Goal: Task Accomplishment & Management: Manage account settings

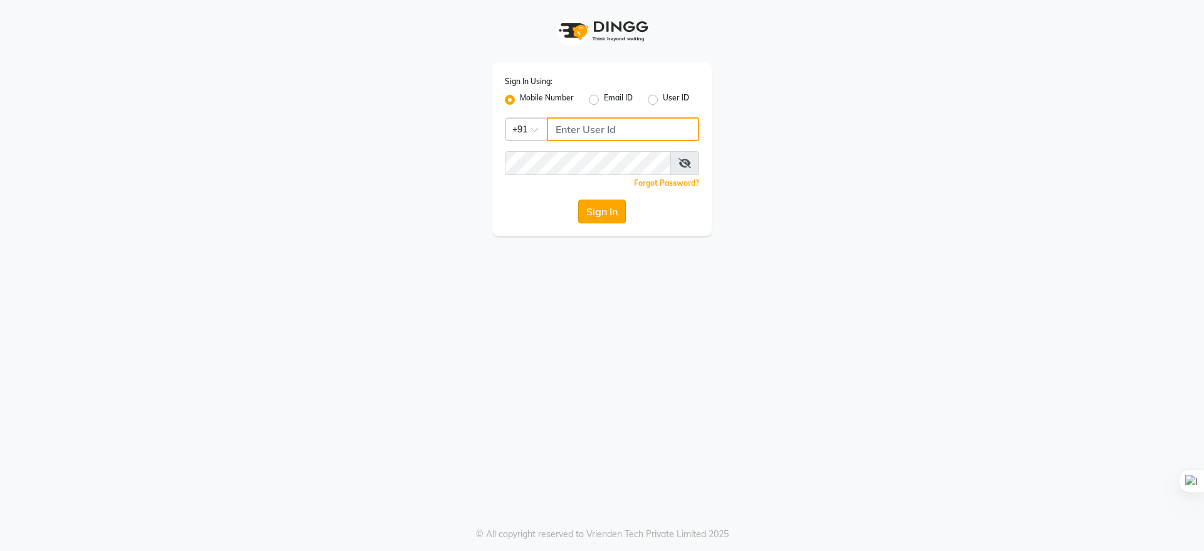
type input "9289961179"
click at [607, 204] on button "Sign In" at bounding box center [602, 211] width 48 height 24
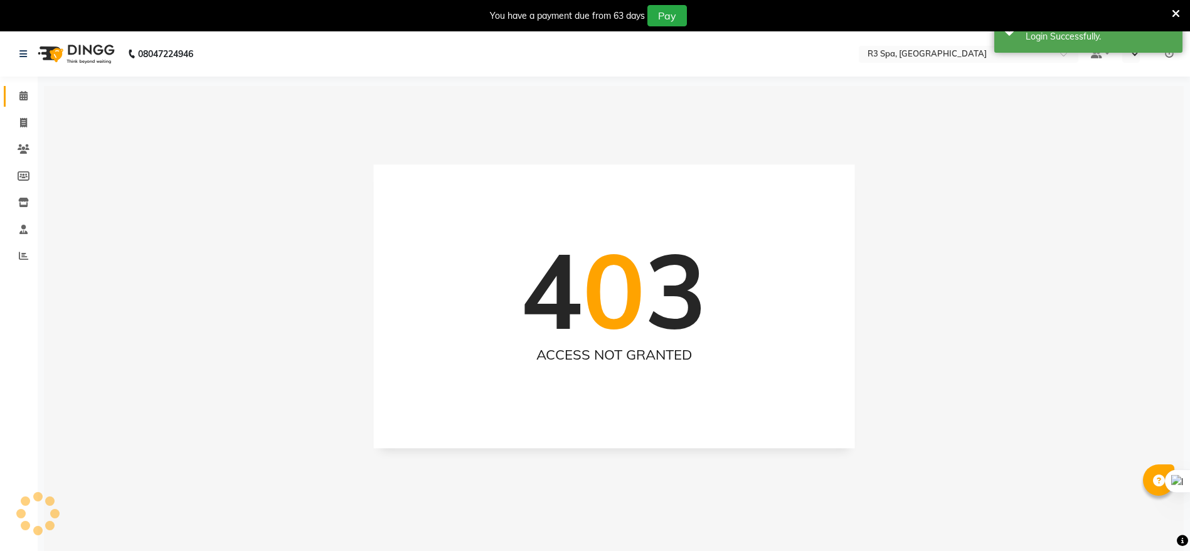
select select "en"
click at [31, 100] on span at bounding box center [24, 96] width 22 height 14
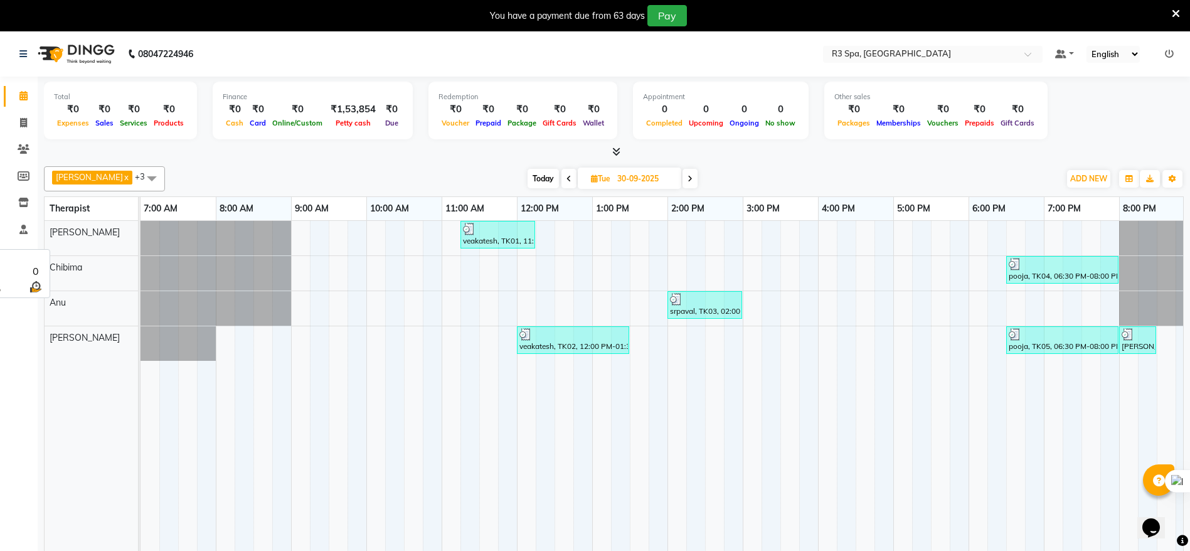
click at [72, 241] on div "[PERSON_NAME]" at bounding box center [91, 232] width 93 height 23
click at [70, 234] on span "[PERSON_NAME]" at bounding box center [85, 231] width 70 height 11
click at [19, 124] on span at bounding box center [24, 123] width 22 height 14
select select "8612"
select select "service"
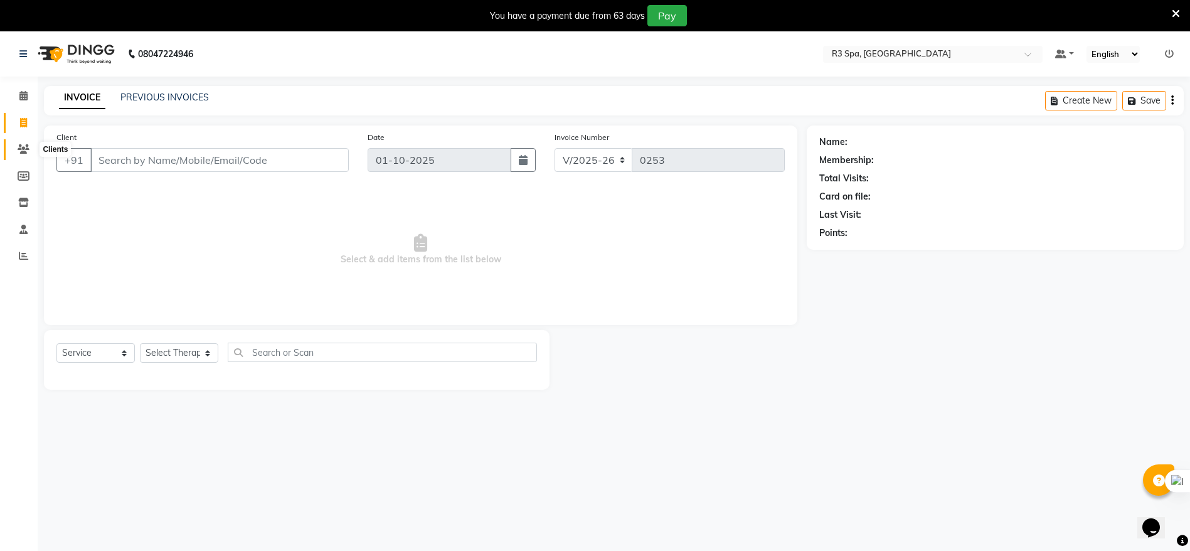
click at [22, 151] on icon at bounding box center [24, 148] width 12 height 9
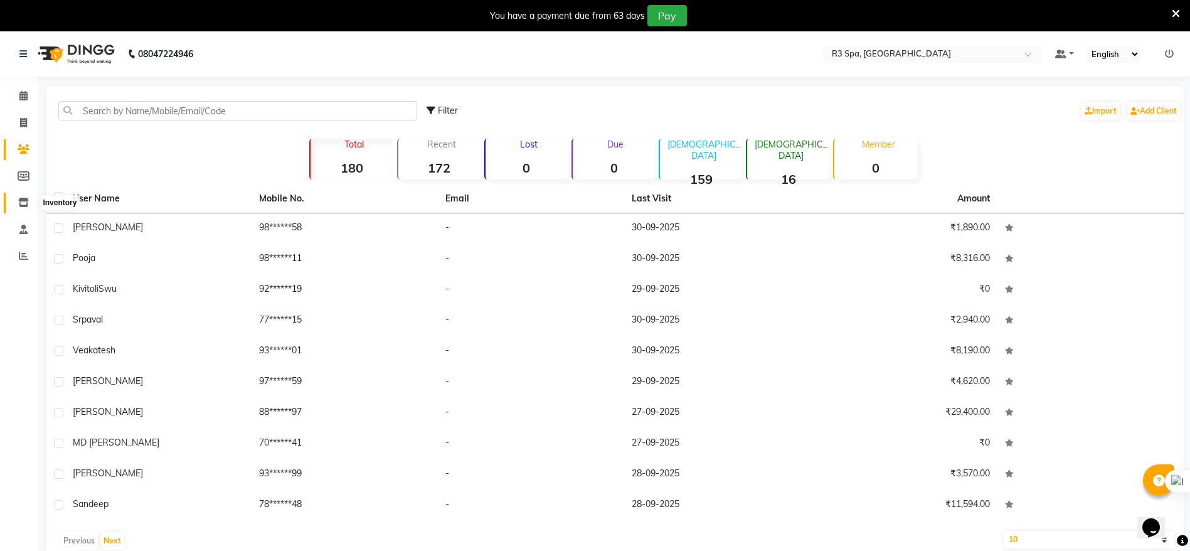
click at [25, 201] on icon at bounding box center [23, 202] width 11 height 9
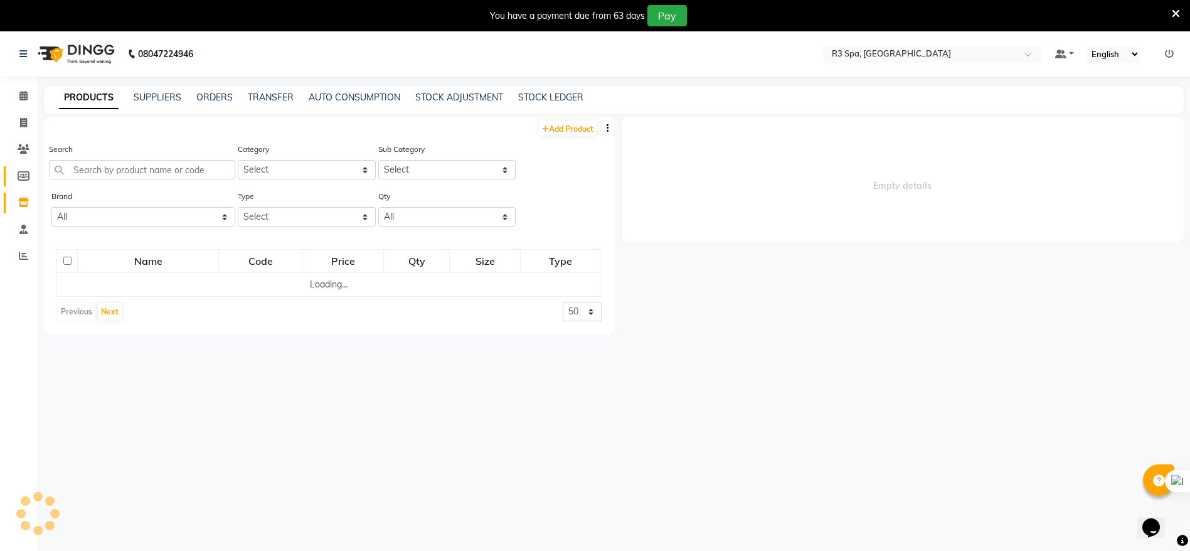
select select
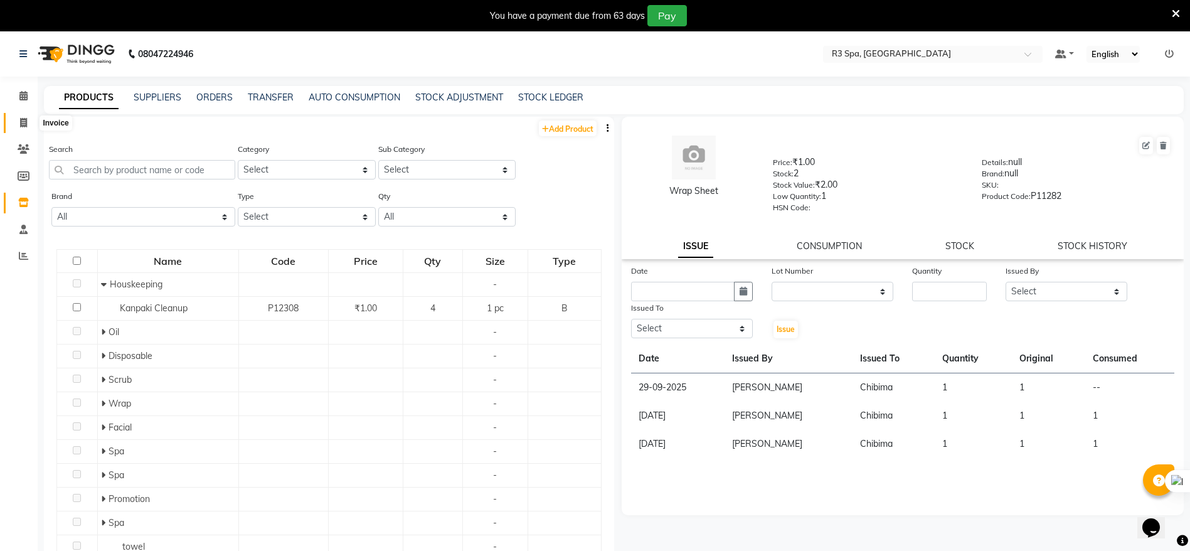
click at [22, 120] on icon at bounding box center [23, 122] width 7 height 9
select select "service"
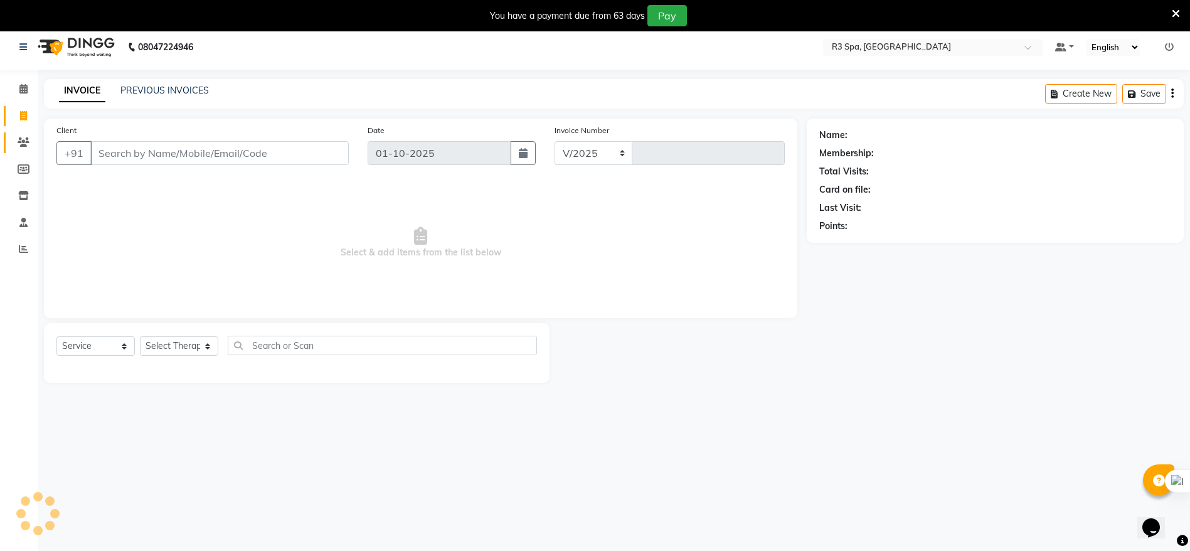
select select "8612"
type input "0253"
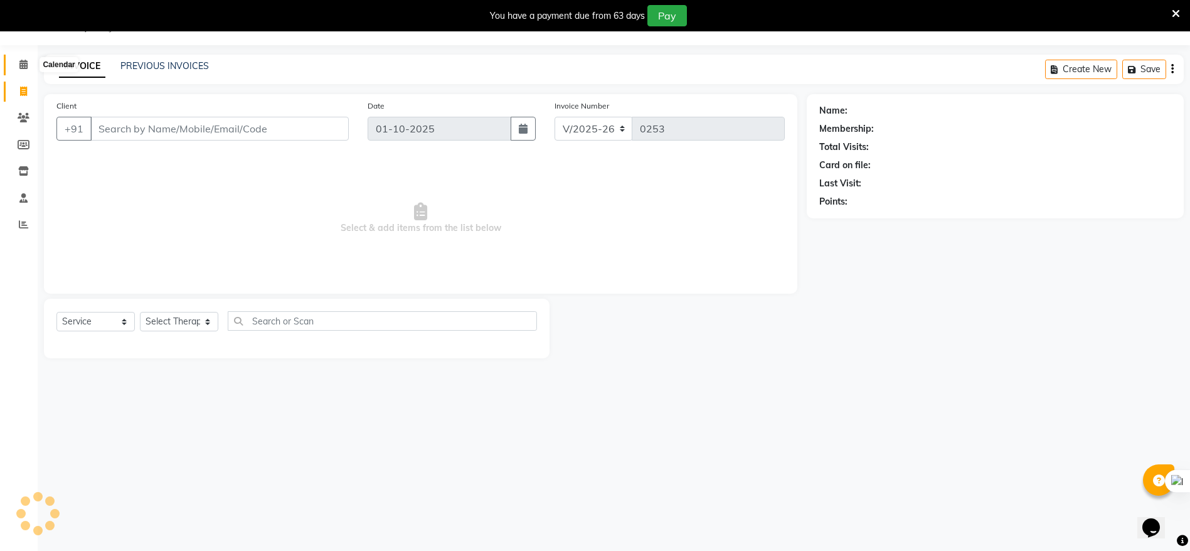
click at [19, 60] on icon at bounding box center [23, 64] width 8 height 9
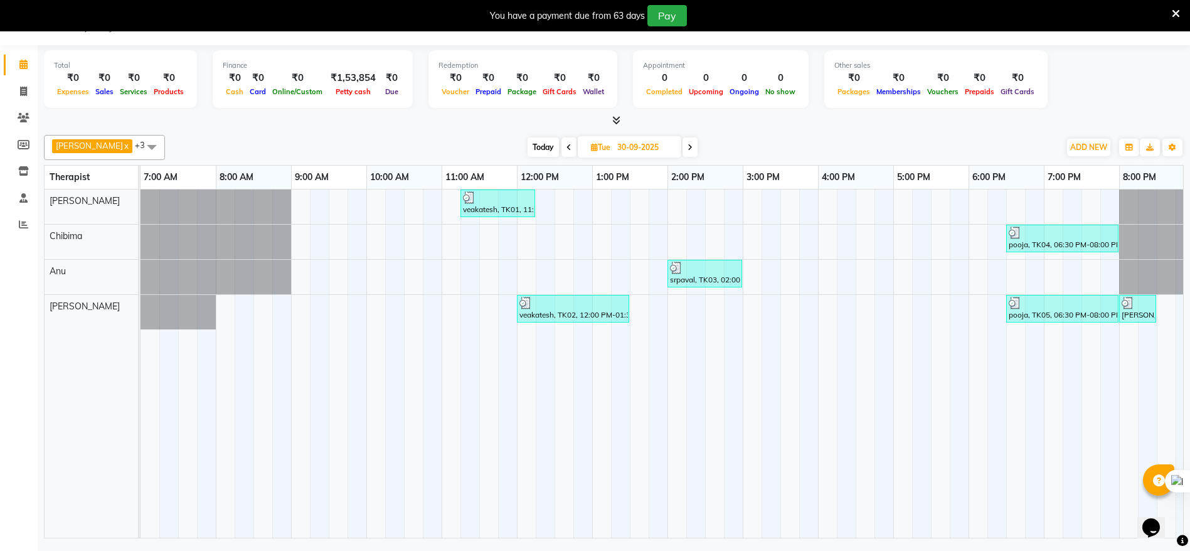
click at [139, 147] on span at bounding box center [151, 147] width 25 height 24
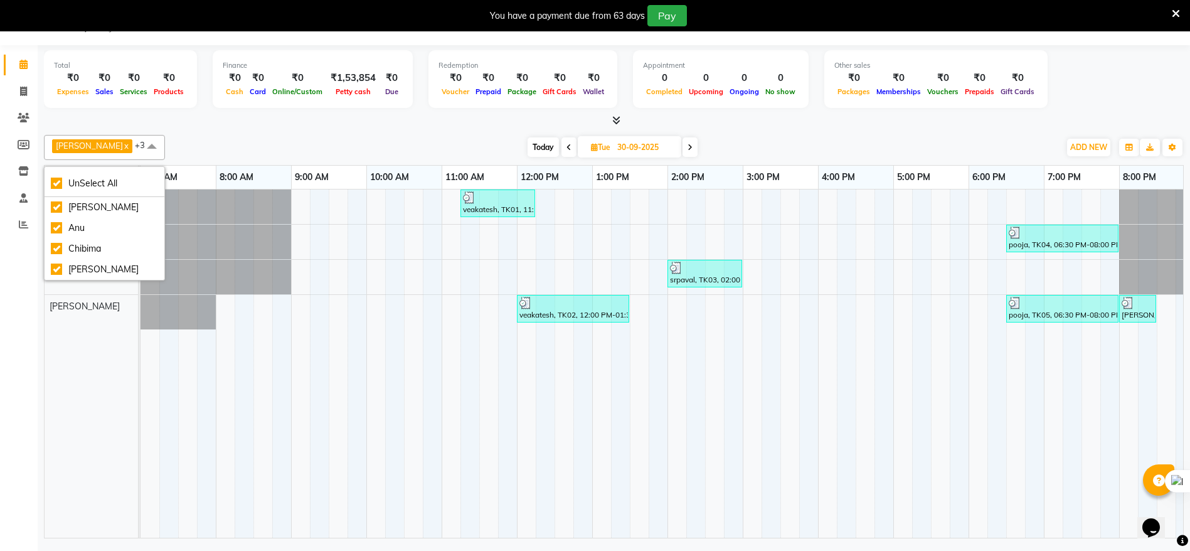
click at [170, 135] on div "Laxmi x Annu x Sharon x Anila x +3 UnSelect All Anila Anu Chibima Sharon Today …" at bounding box center [613, 147] width 1139 height 25
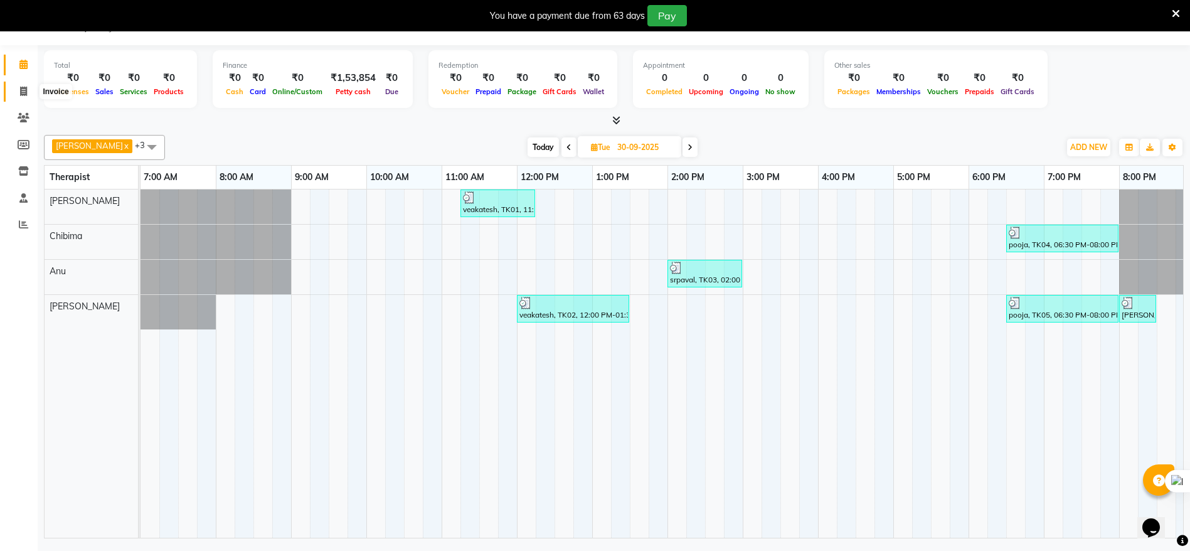
click at [24, 93] on icon at bounding box center [23, 91] width 7 height 9
select select "service"
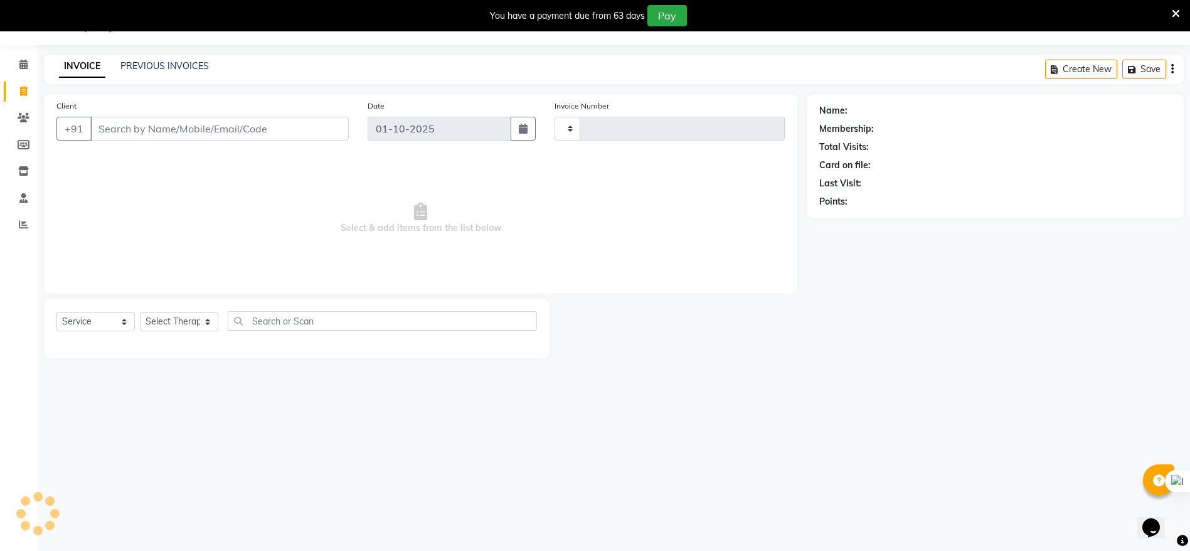
type input "0253"
select select "8612"
click at [24, 68] on icon at bounding box center [23, 64] width 8 height 9
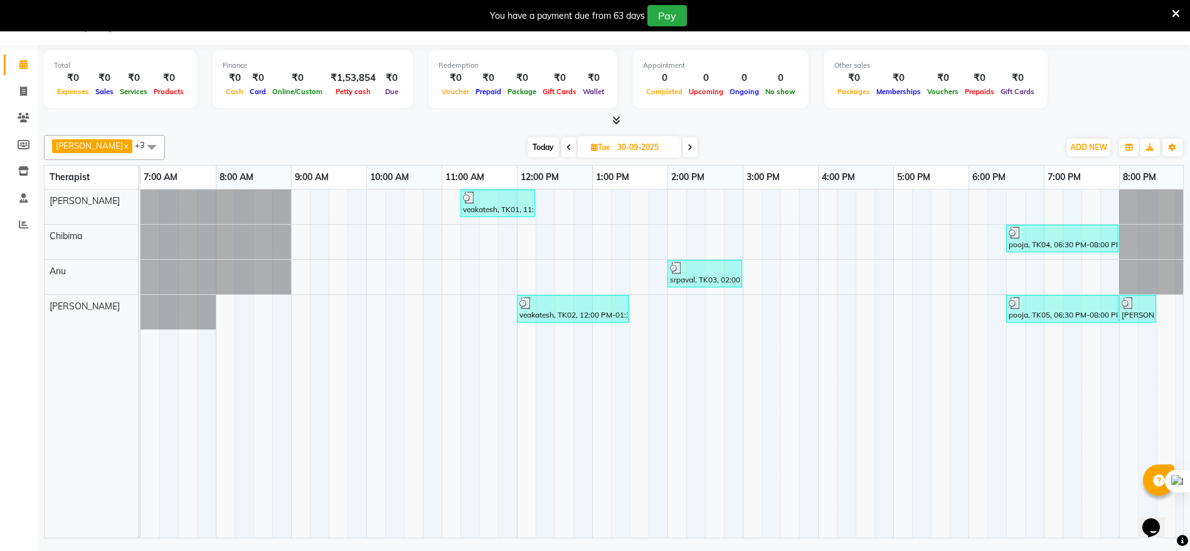
click at [682, 147] on span at bounding box center [689, 146] width 15 height 19
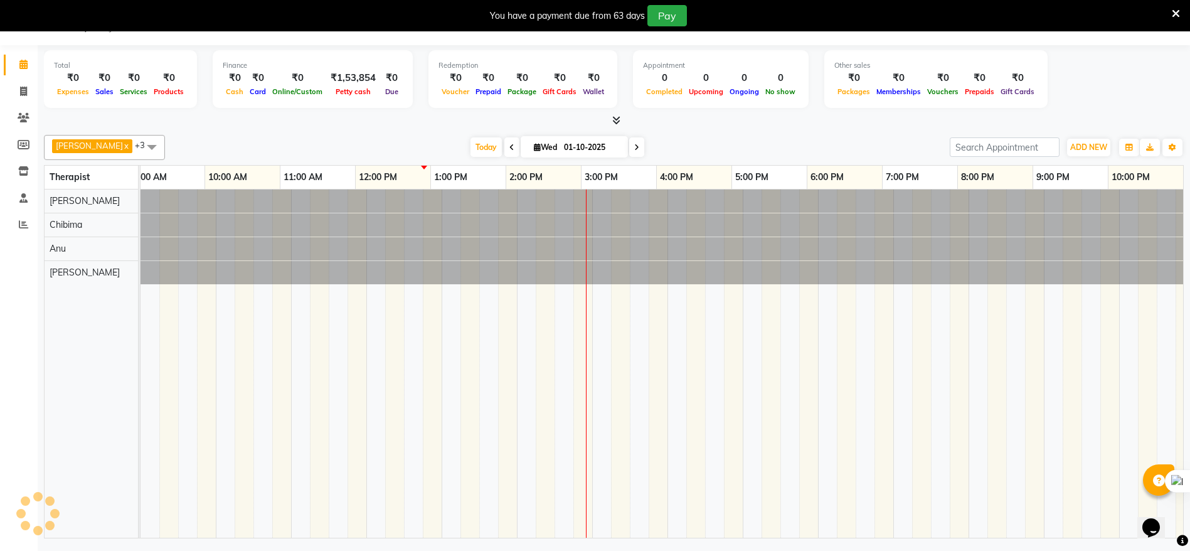
scroll to position [0, 162]
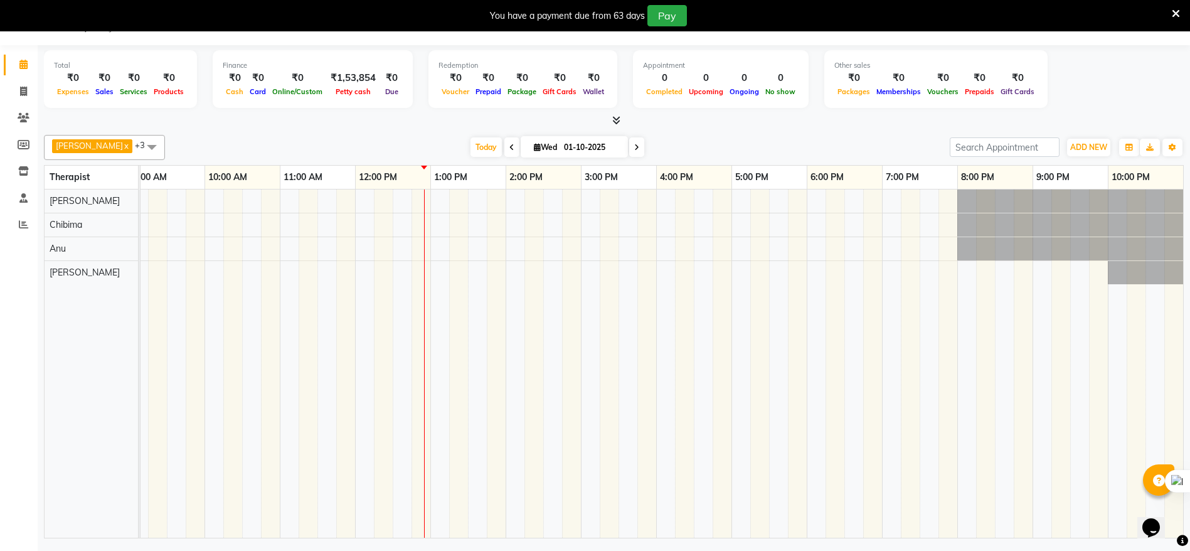
click at [504, 147] on span at bounding box center [511, 146] width 15 height 19
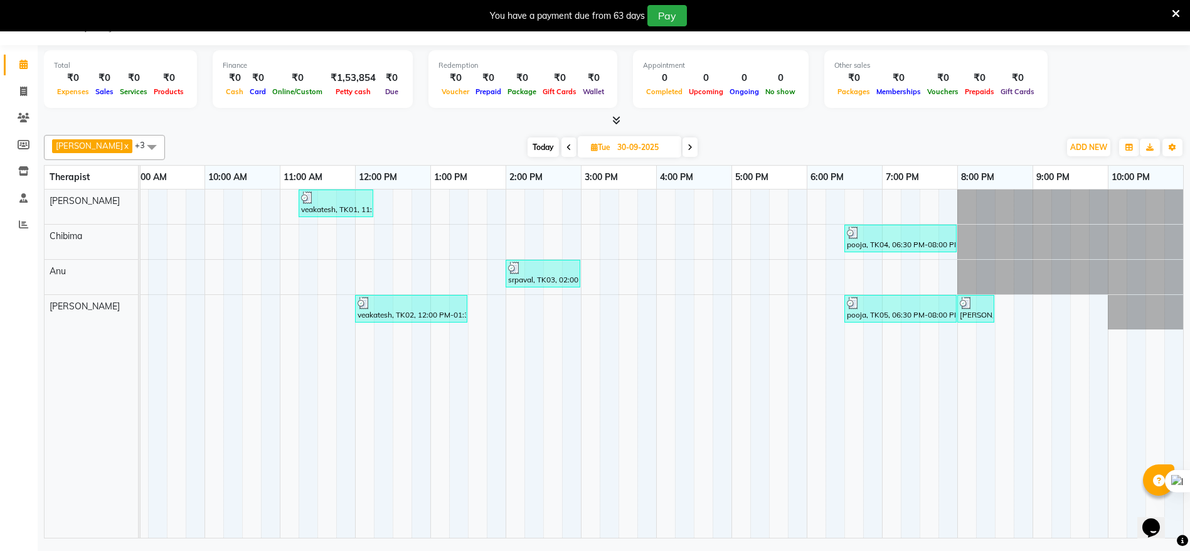
click at [687, 147] on icon at bounding box center [689, 148] width 5 height 8
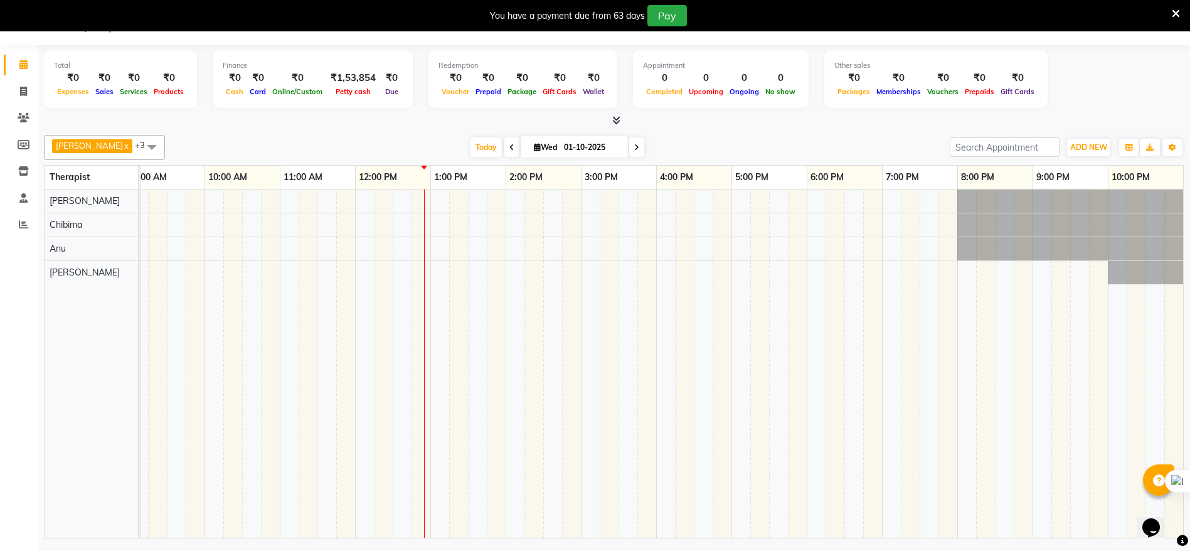
click at [634, 144] on icon at bounding box center [636, 148] width 5 height 8
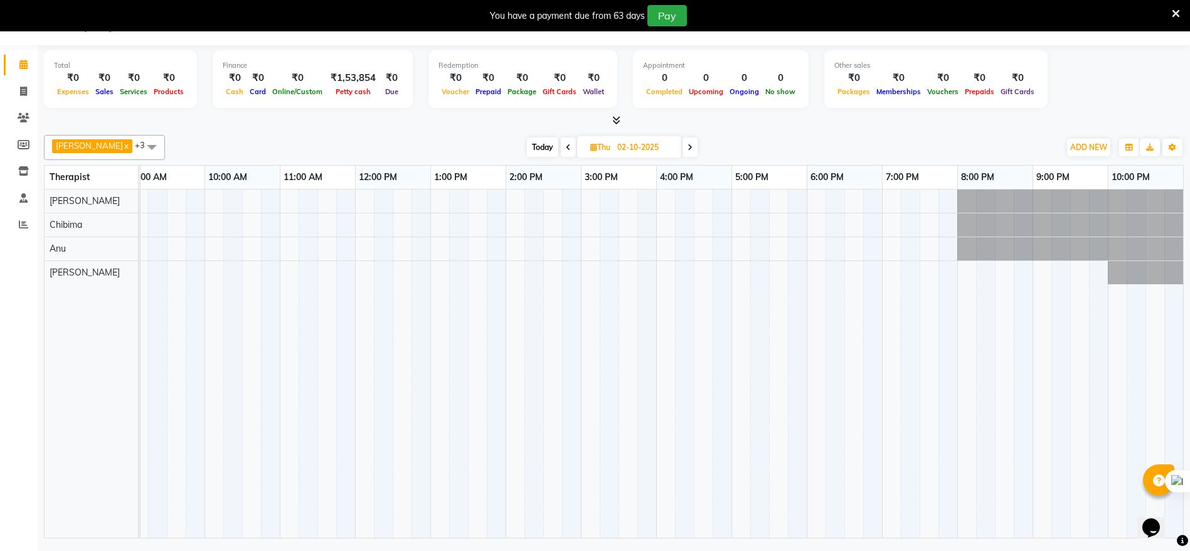
click at [566, 147] on icon at bounding box center [568, 148] width 5 height 8
type input "01-10-2025"
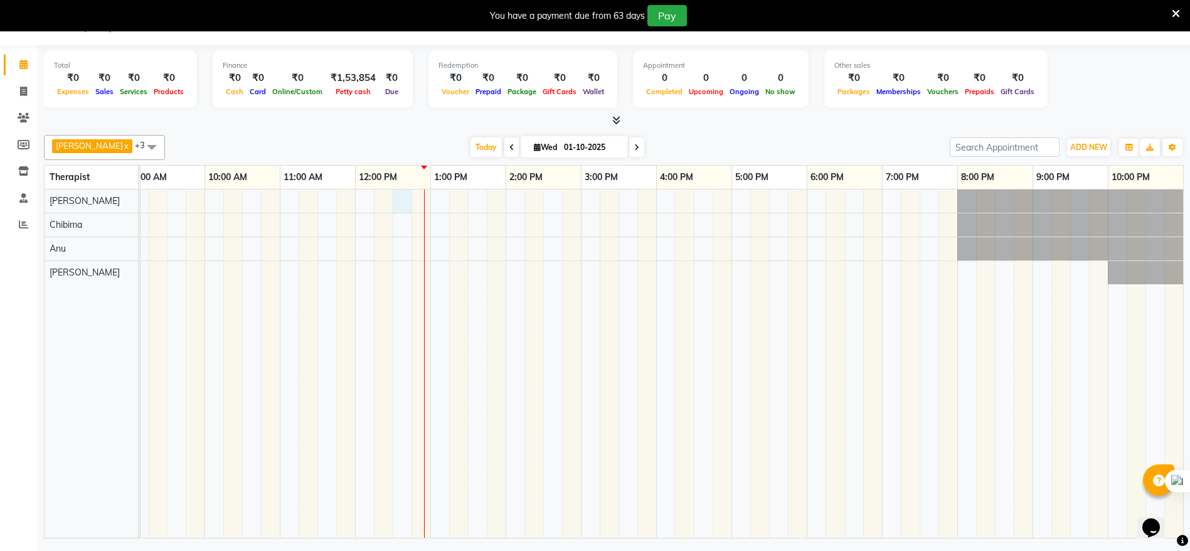
click at [396, 199] on div at bounding box center [581, 363] width 1204 height 348
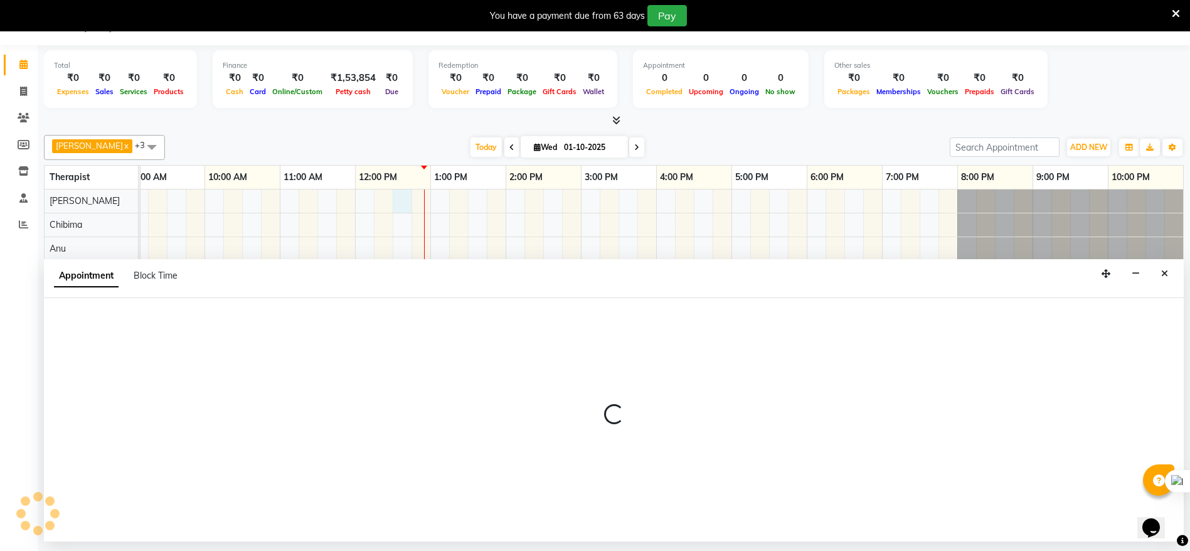
select select "86018"
select select "750"
select select "tentative"
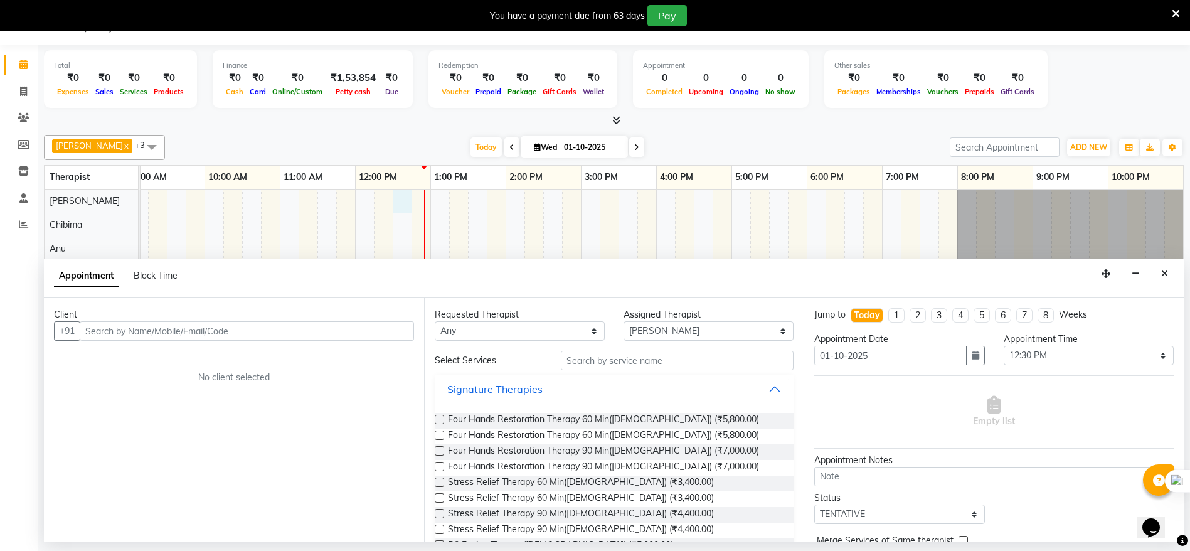
click at [210, 326] on input "text" at bounding box center [247, 330] width 334 height 19
type input "8884888785"
click at [389, 328] on span "Add Client" at bounding box center [388, 330] width 42 height 11
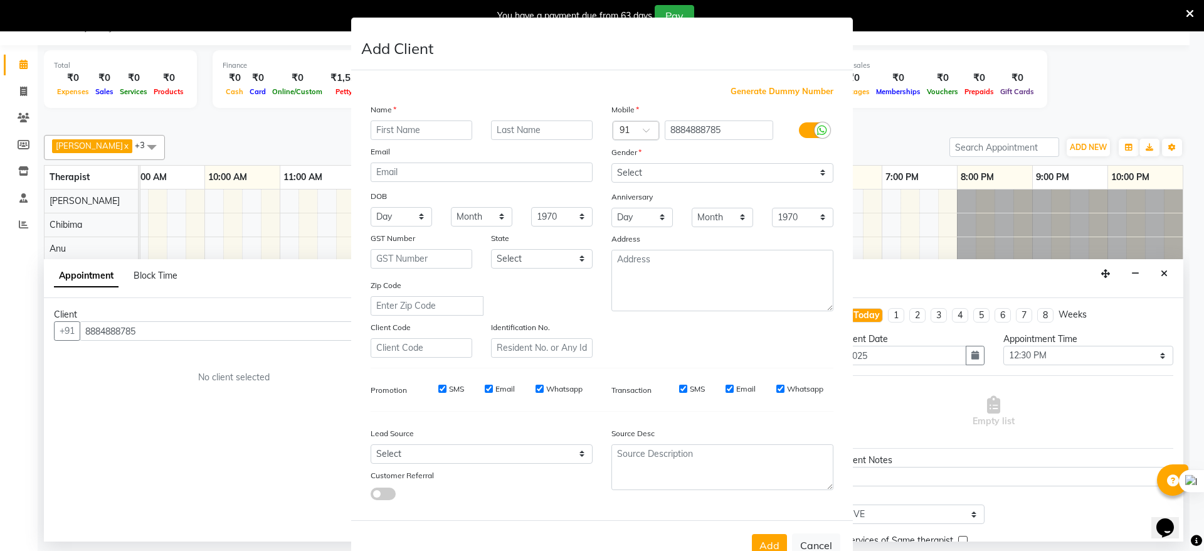
click at [410, 133] on input "text" at bounding box center [422, 129] width 102 height 19
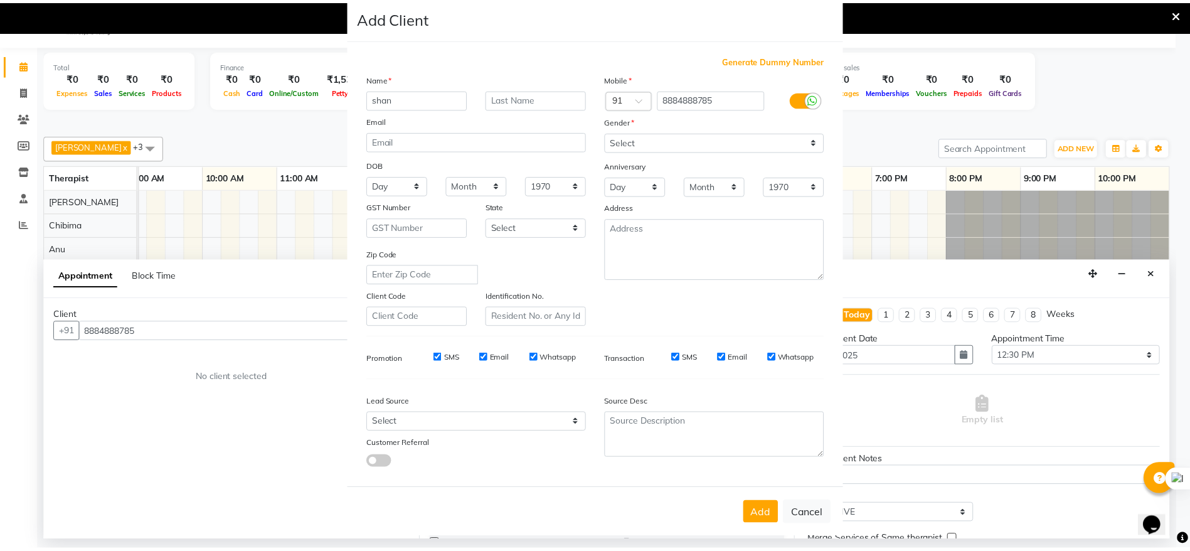
scroll to position [49, 0]
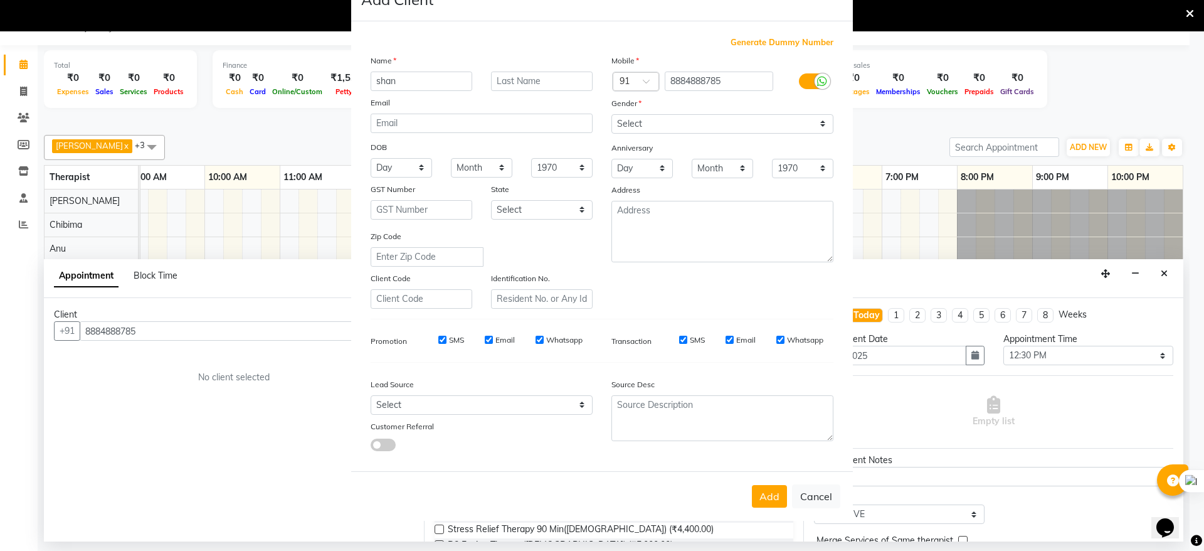
type input "shan"
click at [815, 128] on select "Select Male Female Other Prefer Not To Say" at bounding box center [722, 123] width 222 height 19
select select "male"
click at [611, 114] on select "Select Male Female Other Prefer Not To Say" at bounding box center [722, 123] width 222 height 19
click at [769, 495] on button "Add" at bounding box center [769, 496] width 35 height 23
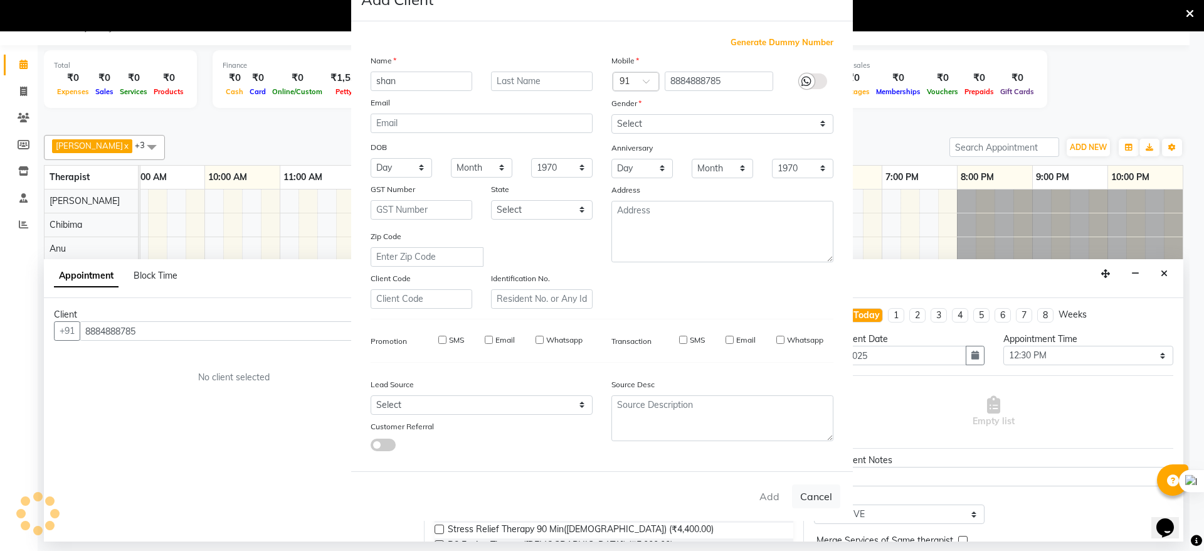
type input "88******85"
select select
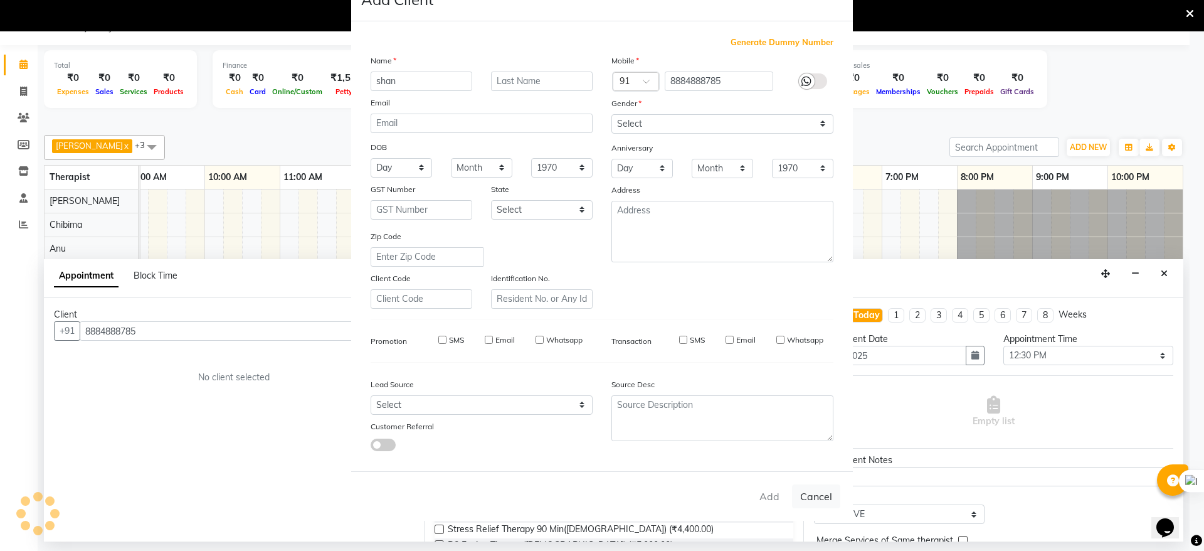
select select
checkbox input "false"
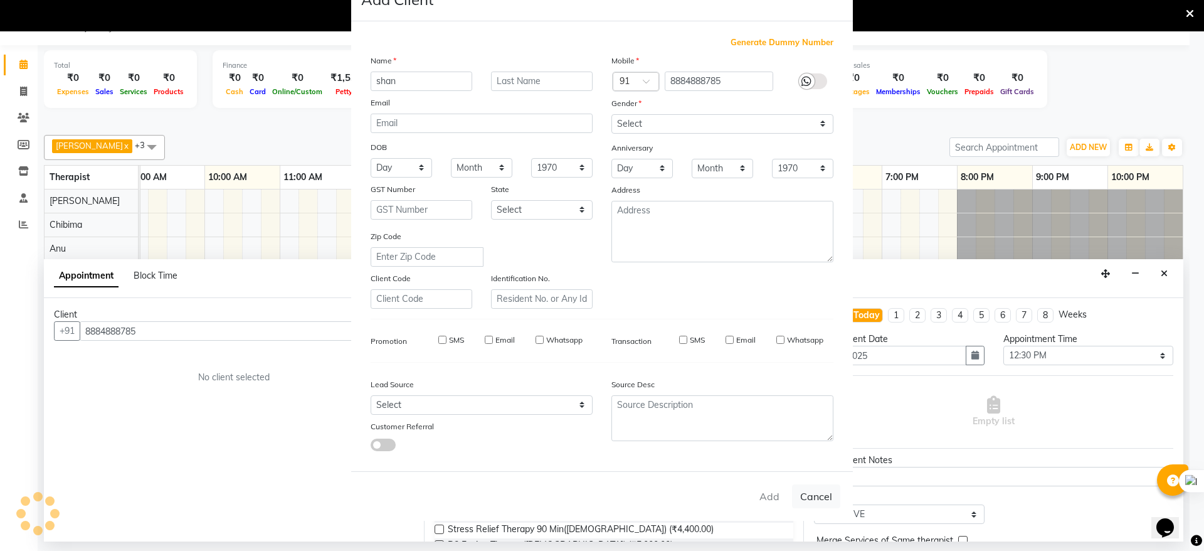
checkbox input "false"
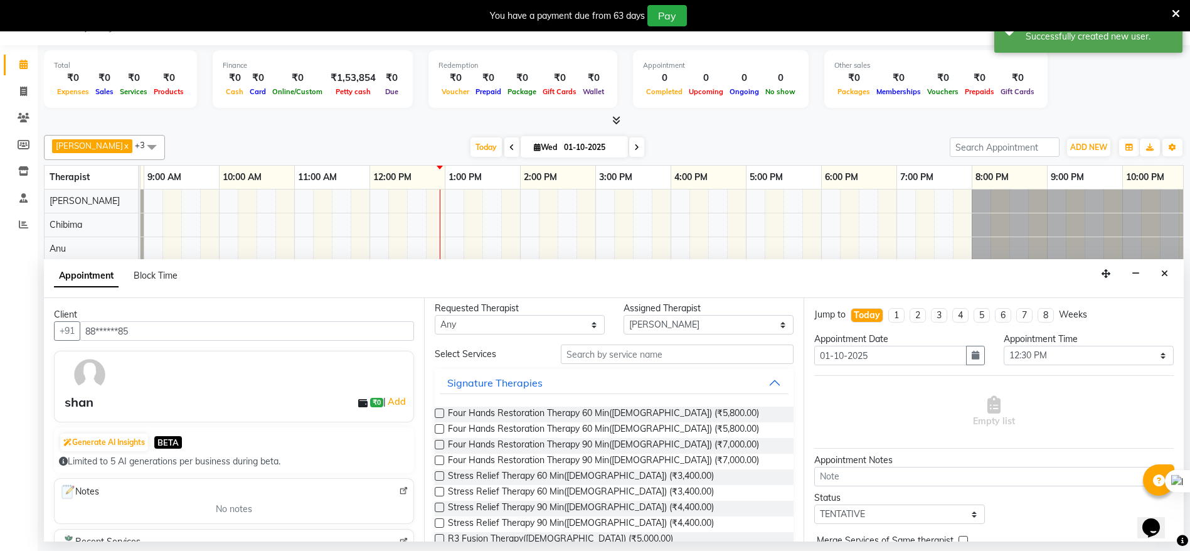
scroll to position [0, 0]
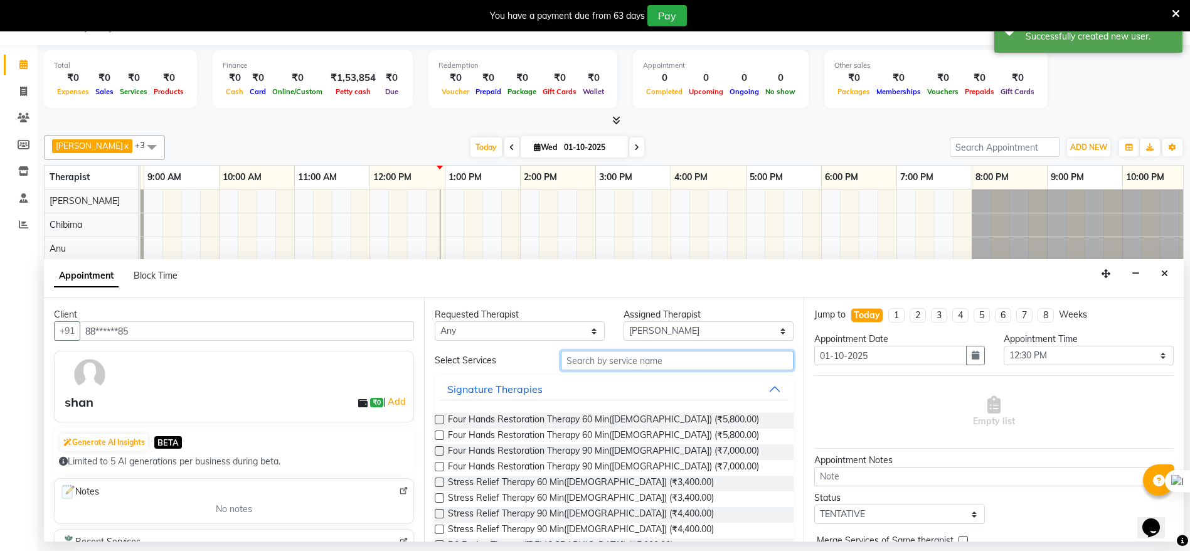
click at [652, 359] on input "text" at bounding box center [677, 360] width 233 height 19
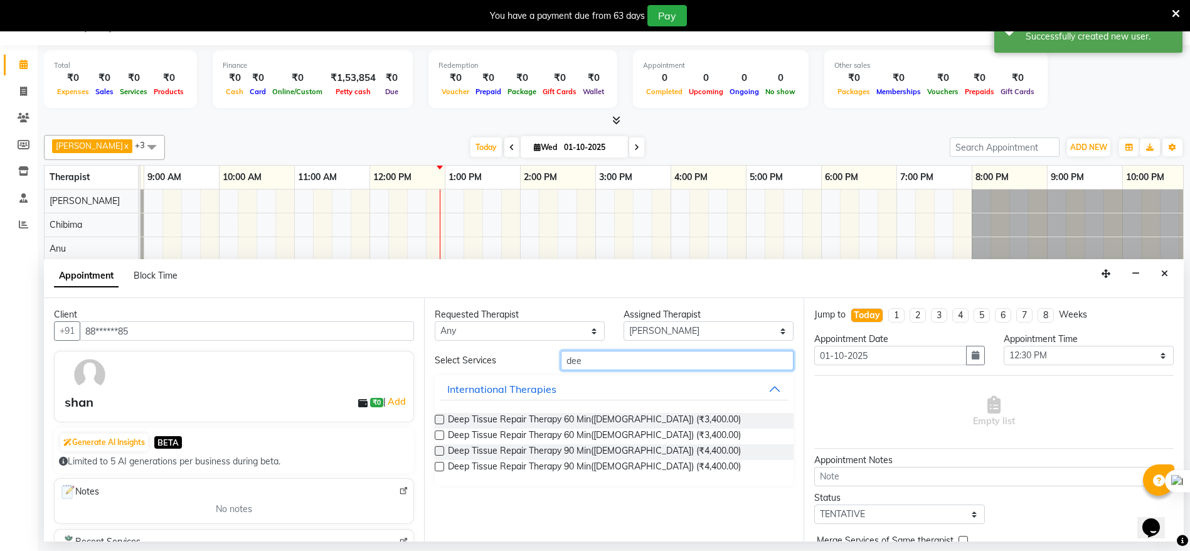
type input "dee"
click at [443, 419] on label at bounding box center [439, 418] width 9 height 9
click at [443, 419] on input "checkbox" at bounding box center [439, 420] width 8 height 8
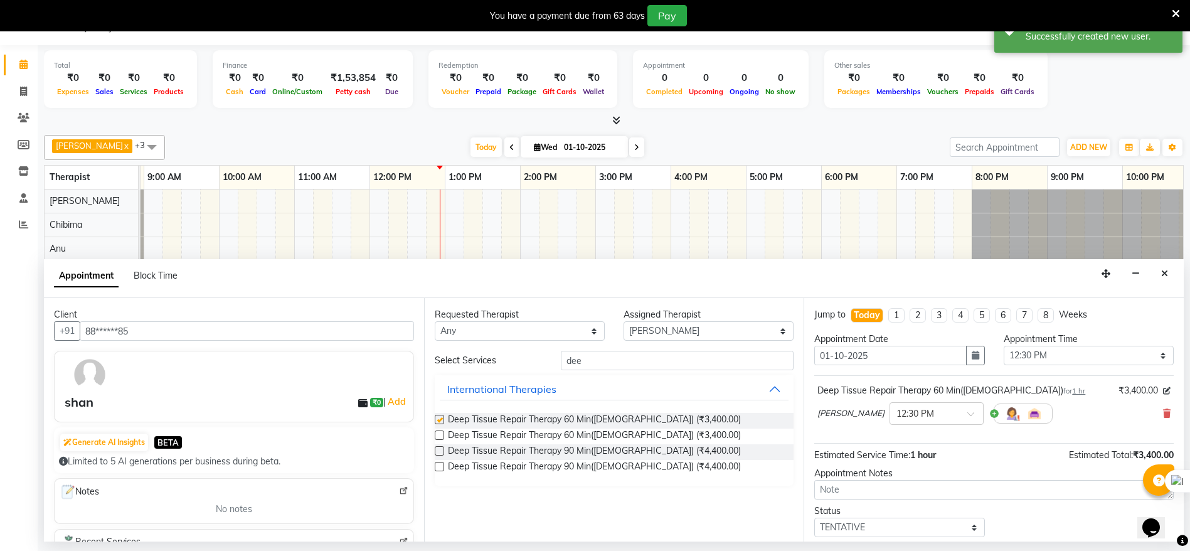
checkbox input "false"
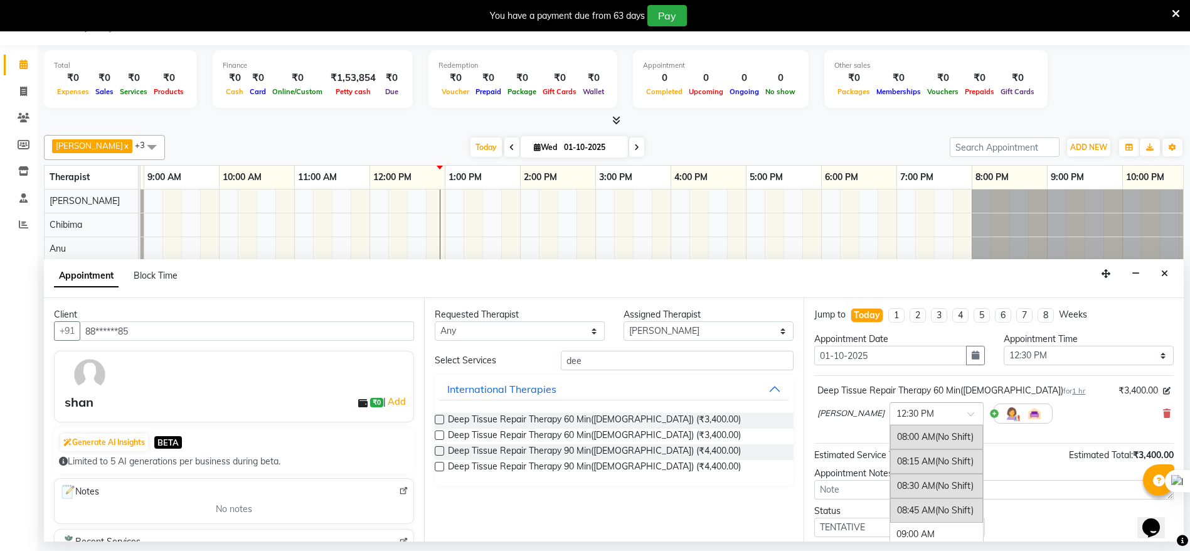
click at [967, 411] on span at bounding box center [975, 417] width 16 height 13
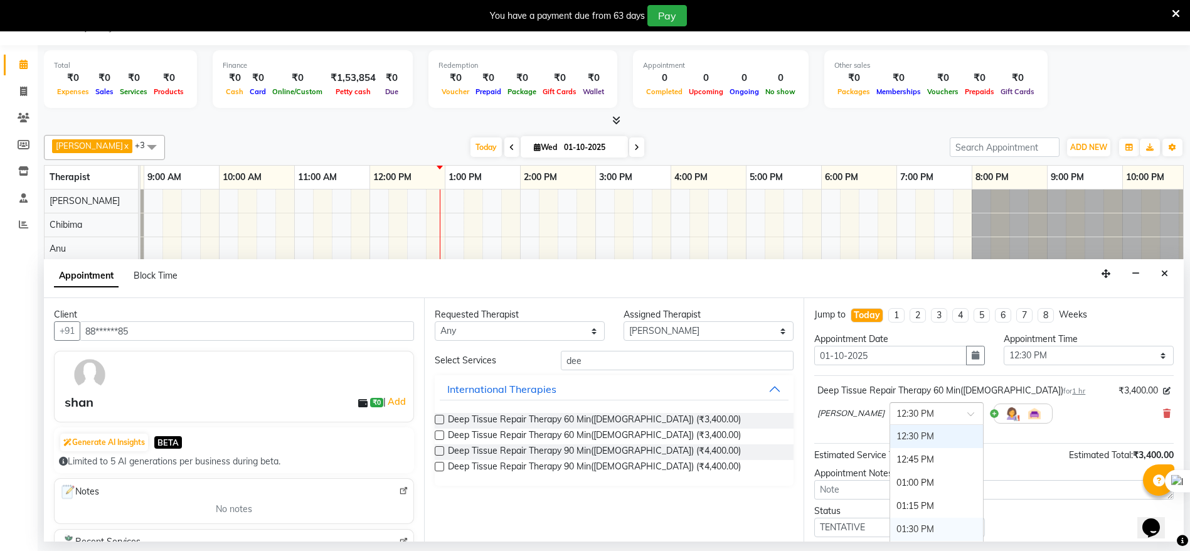
click at [916, 530] on div "01:30 PM" at bounding box center [936, 528] width 93 height 23
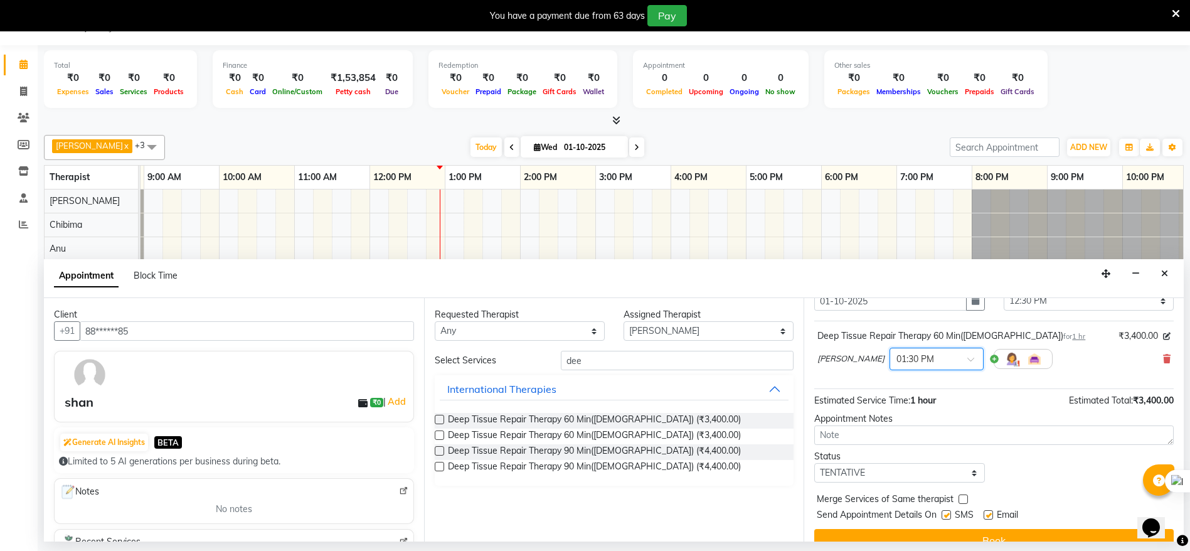
scroll to position [75, 0]
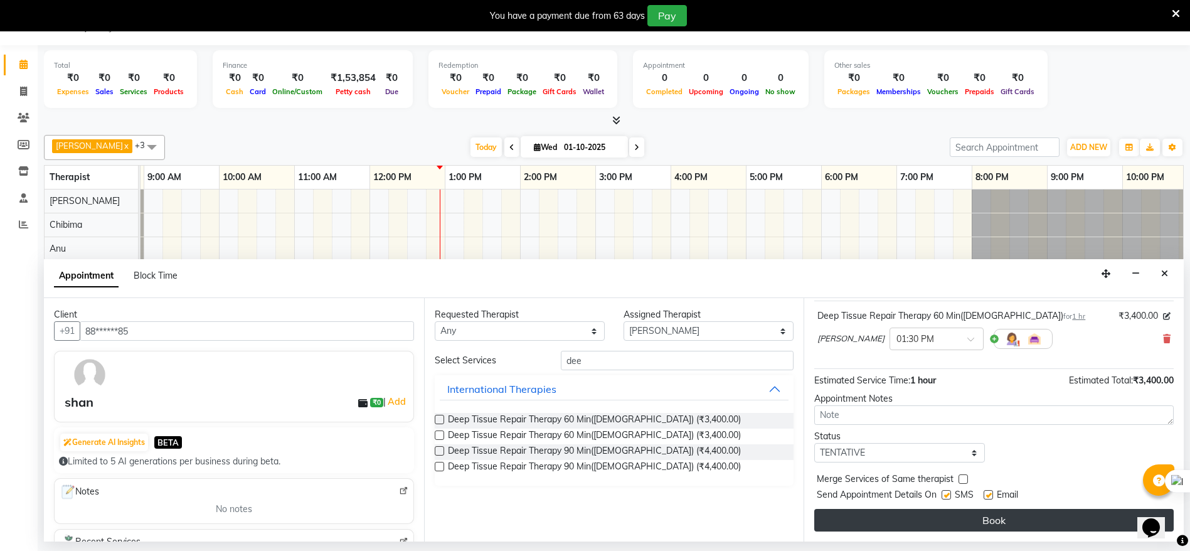
click at [924, 519] on button "Book" at bounding box center [993, 520] width 359 height 23
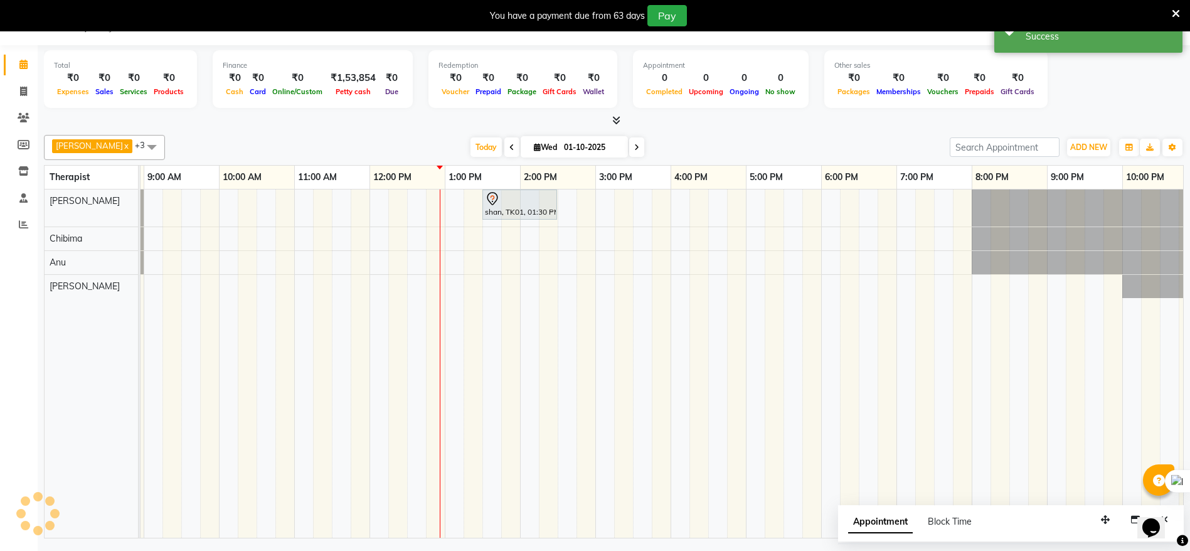
scroll to position [0, 0]
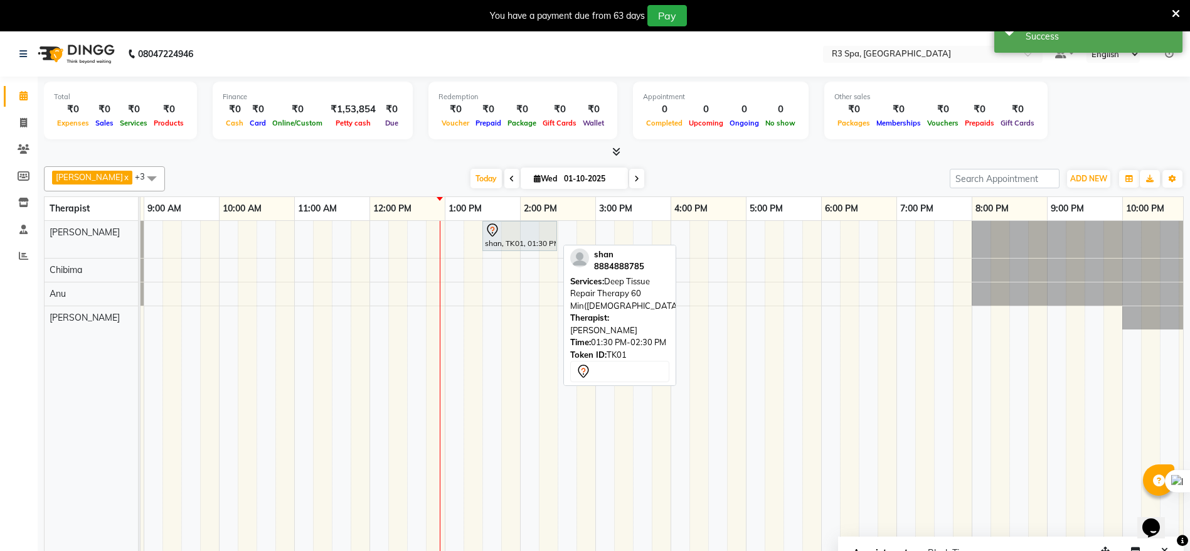
click at [545, 233] on div at bounding box center [520, 230] width 70 height 15
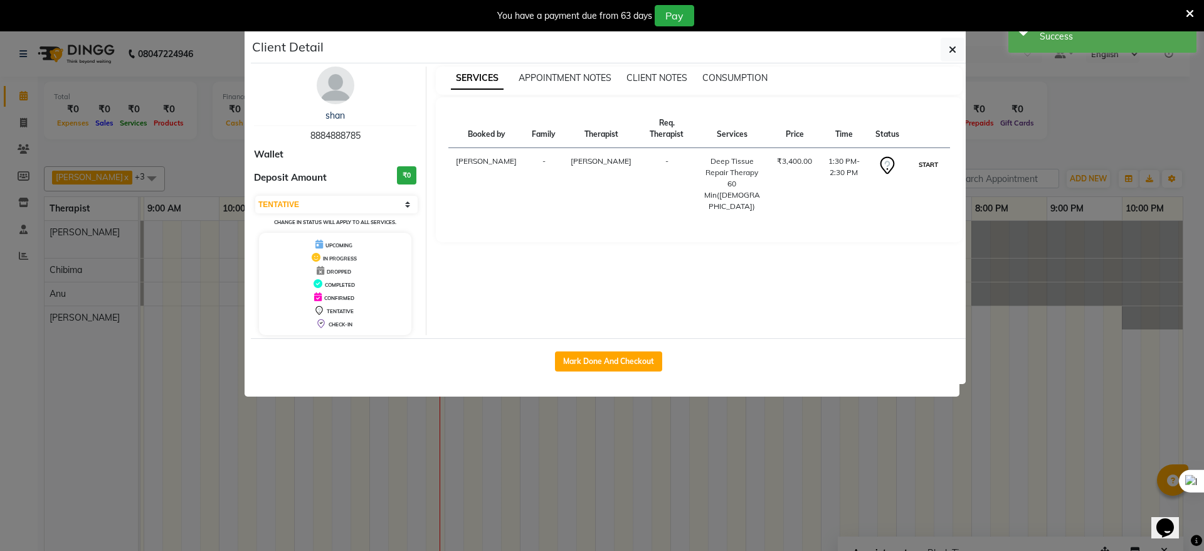
click at [927, 157] on button "START" at bounding box center [929, 165] width 26 height 16
select select "1"
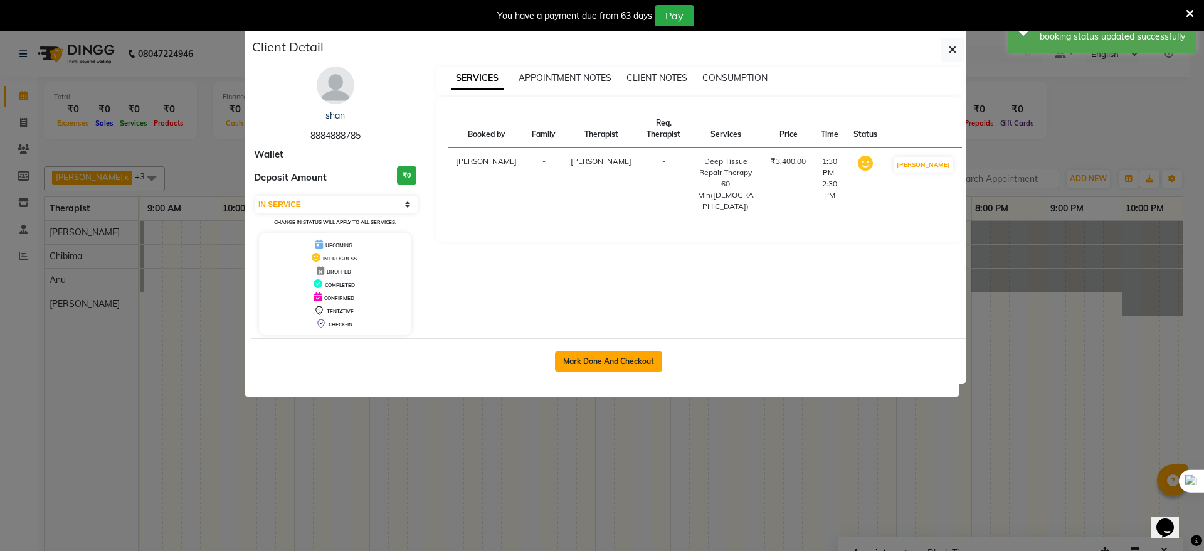
click at [567, 361] on button "Mark Done And Checkout" at bounding box center [608, 361] width 107 height 20
select select "8612"
select select "service"
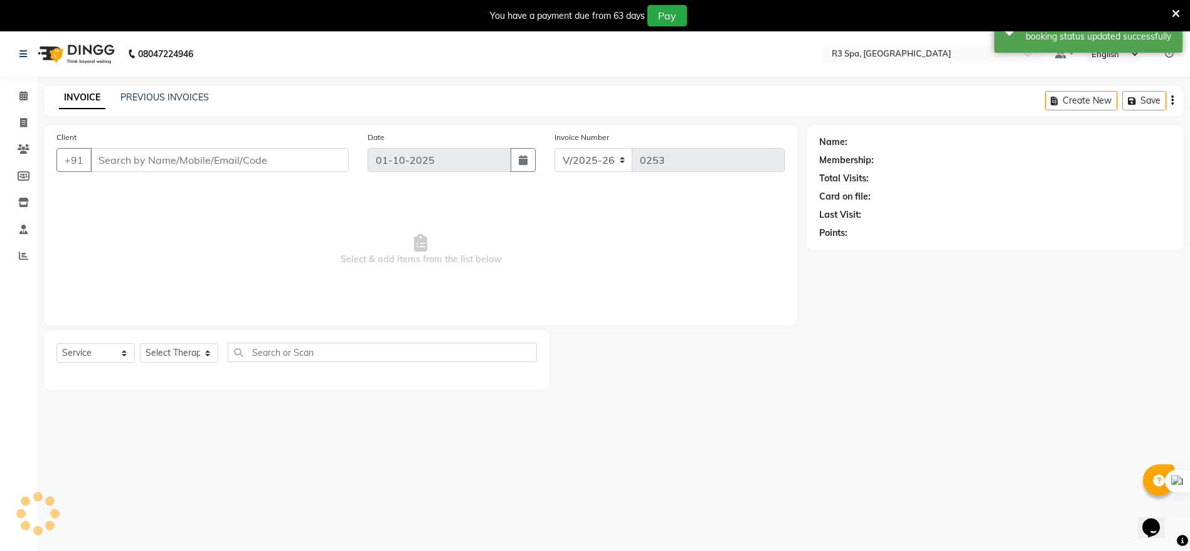
type input "88******85"
select select "86018"
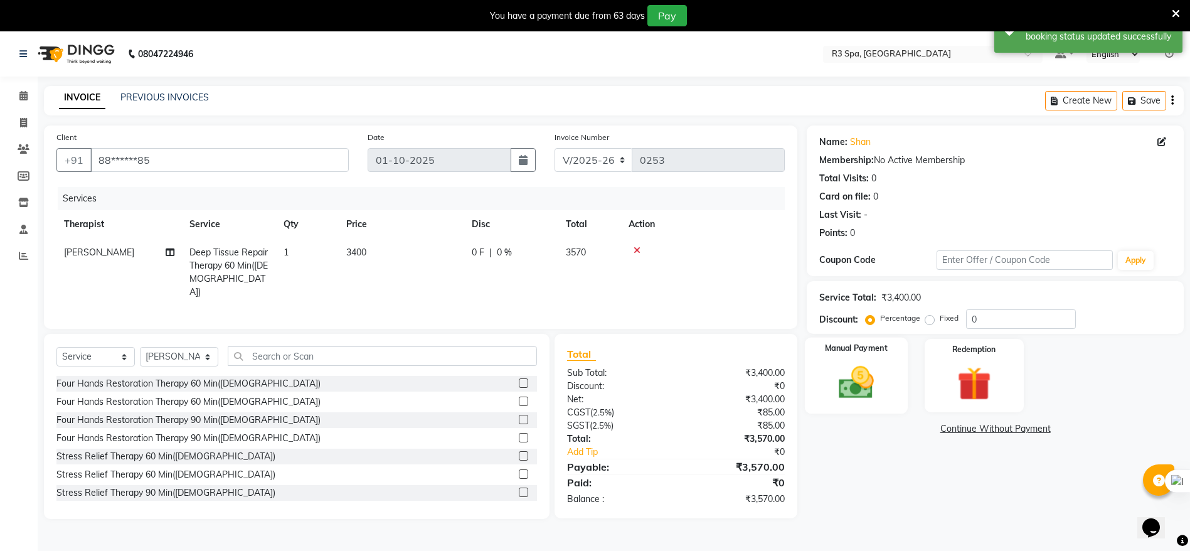
click at [896, 371] on div "Manual Payment" at bounding box center [856, 375] width 103 height 77
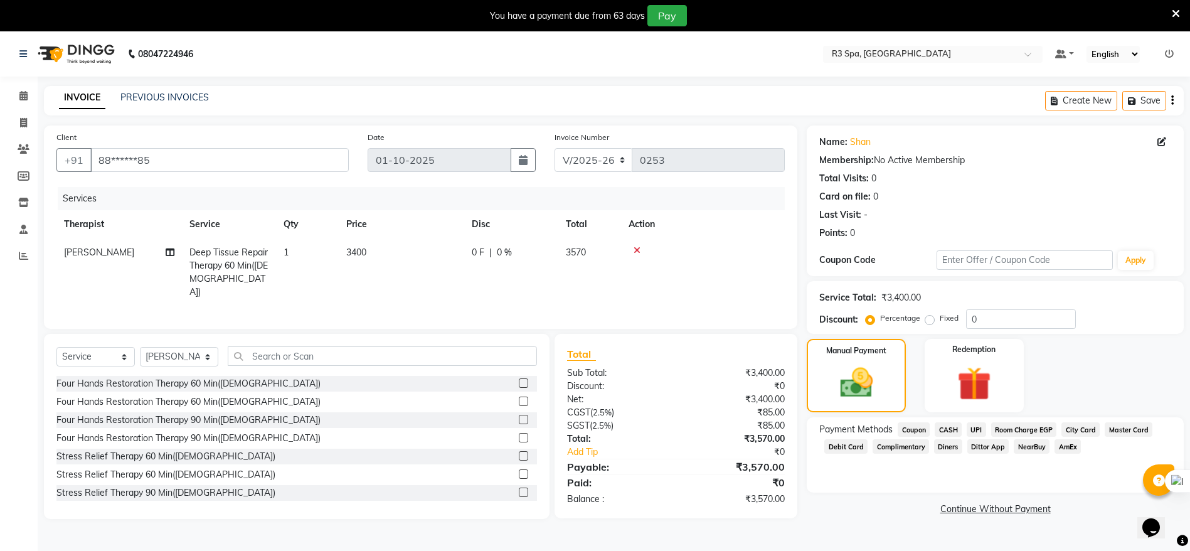
click at [978, 427] on span "UPI" at bounding box center [975, 429] width 19 height 14
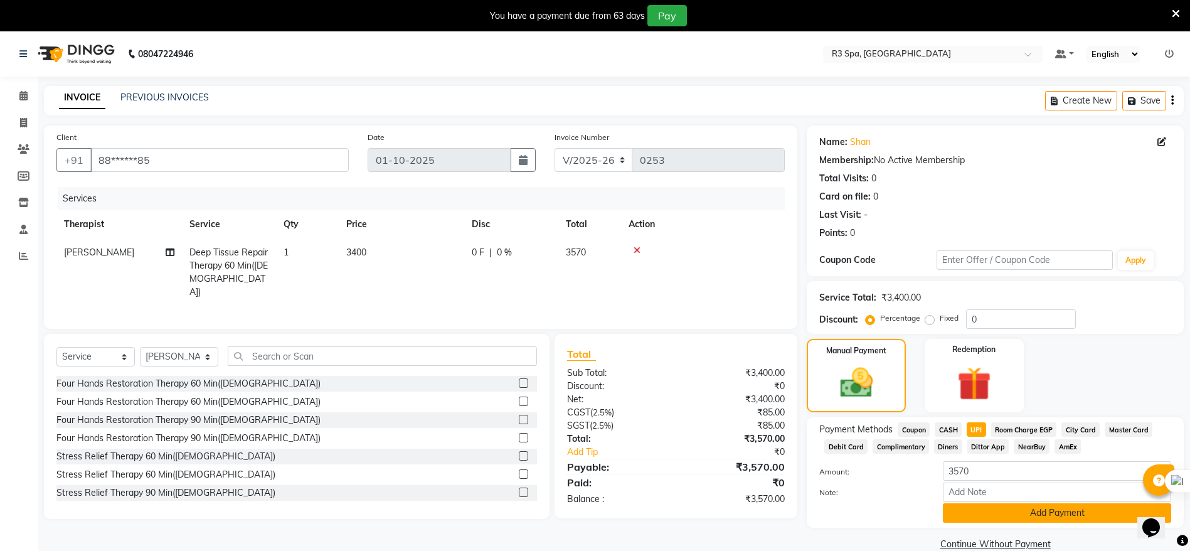
click at [973, 507] on button "Add Payment" at bounding box center [1056, 512] width 228 height 19
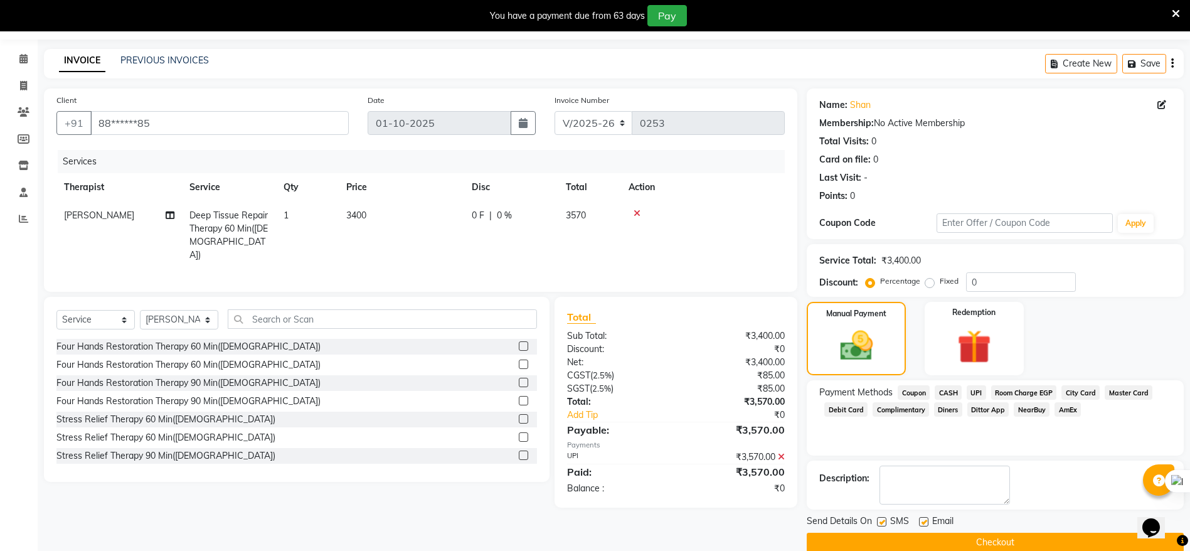
scroll to position [57, 0]
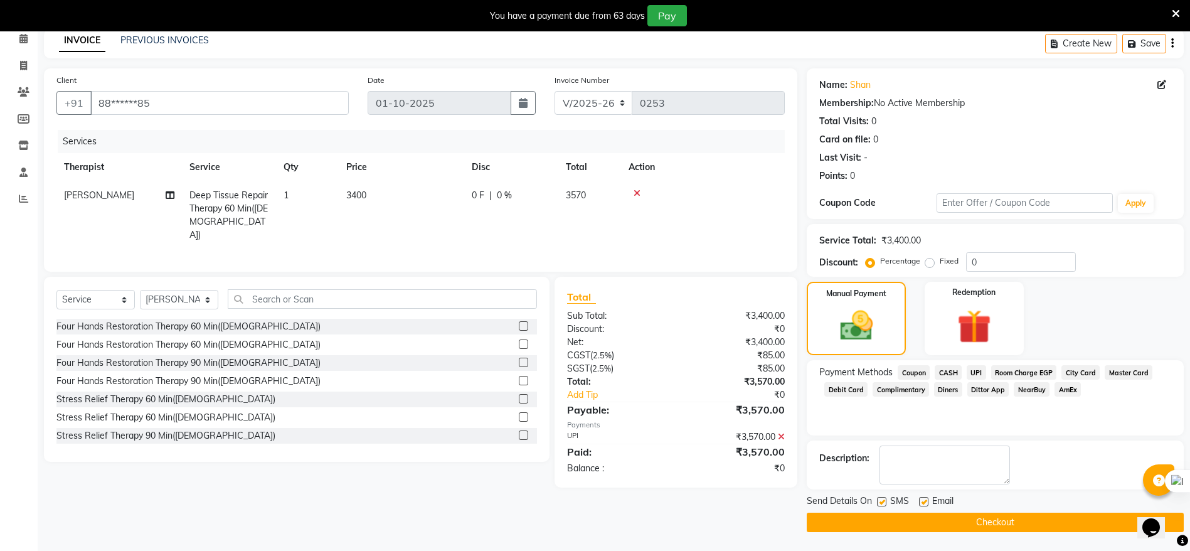
click at [954, 519] on button "Checkout" at bounding box center [994, 521] width 377 height 19
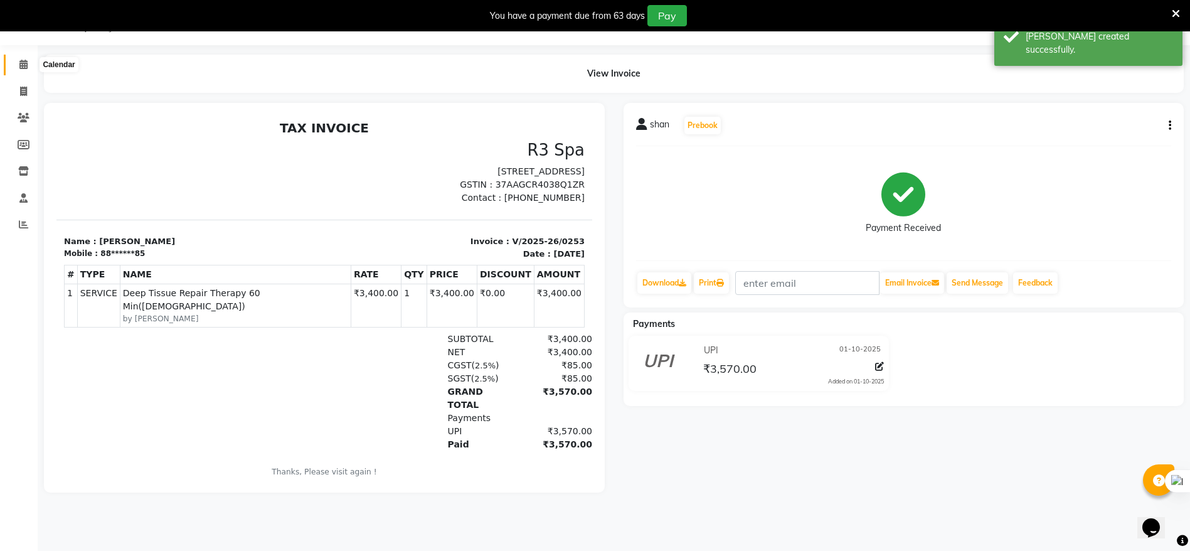
click at [25, 65] on icon at bounding box center [23, 64] width 8 height 9
